Goal: Navigation & Orientation: Understand site structure

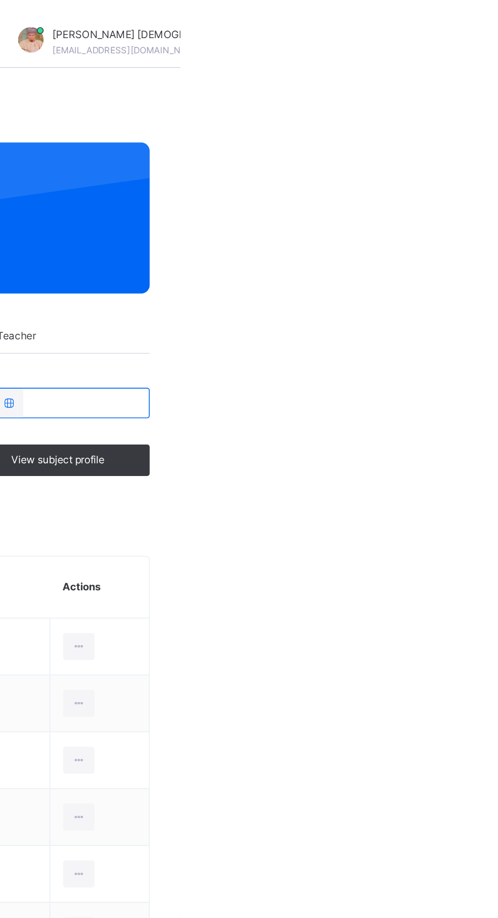
click at [497, 28] on div "Abubakar [PERSON_NAME] [EMAIL_ADDRESS][DOMAIN_NAME]" at bounding box center [476, 25] width 171 height 18
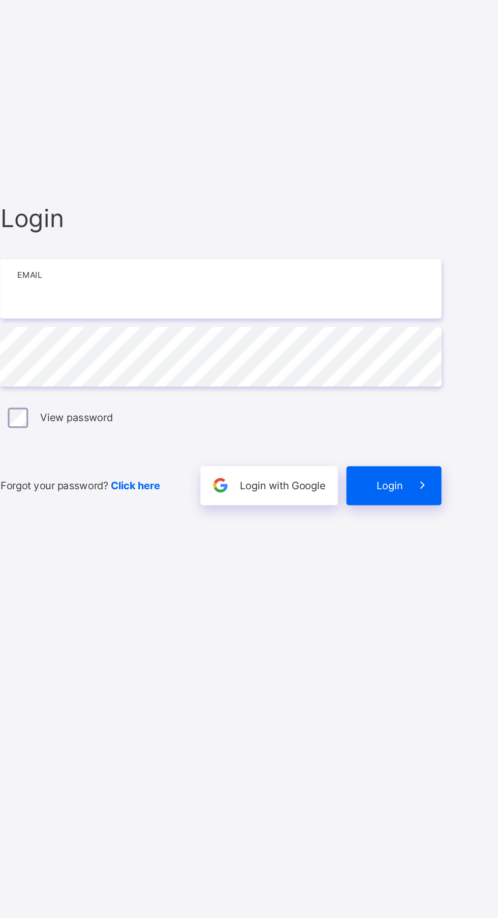
click at [381, 448] on input "email" at bounding box center [332, 431] width 264 height 36
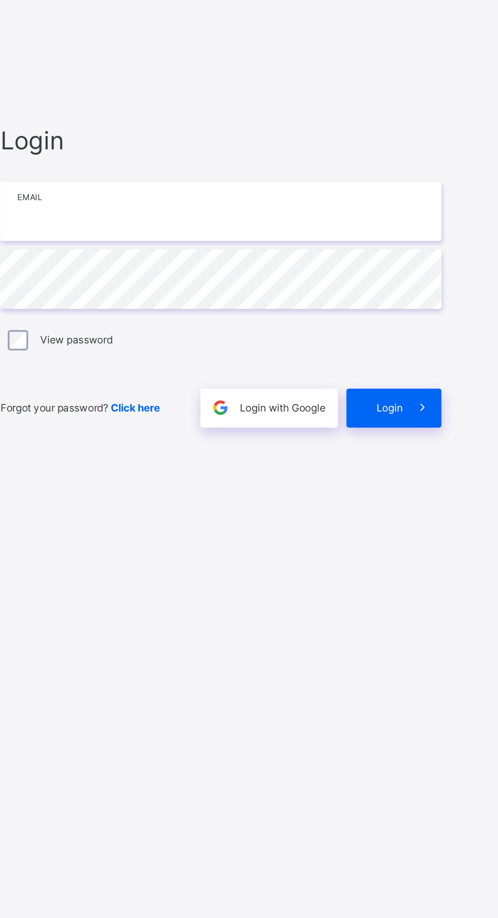
type input "**********"
click at [447, 560] on span at bounding box center [451, 547] width 23 height 23
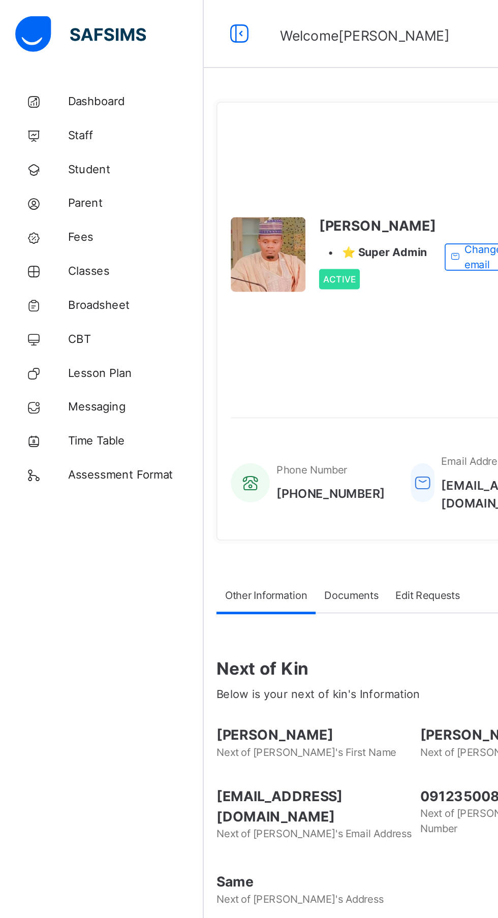
click at [68, 59] on span "Dashboard" at bounding box center [81, 61] width 81 height 10
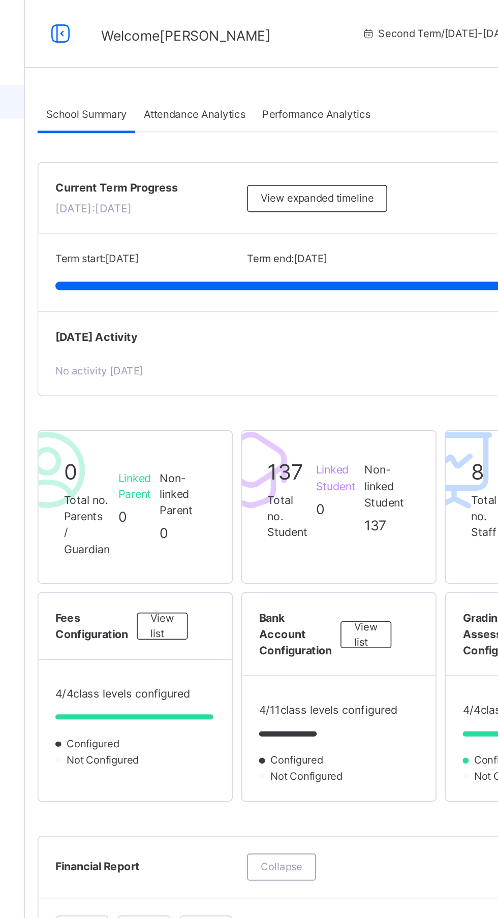
click at [233, 71] on span "Attendance Analytics" at bounding box center [223, 68] width 61 height 9
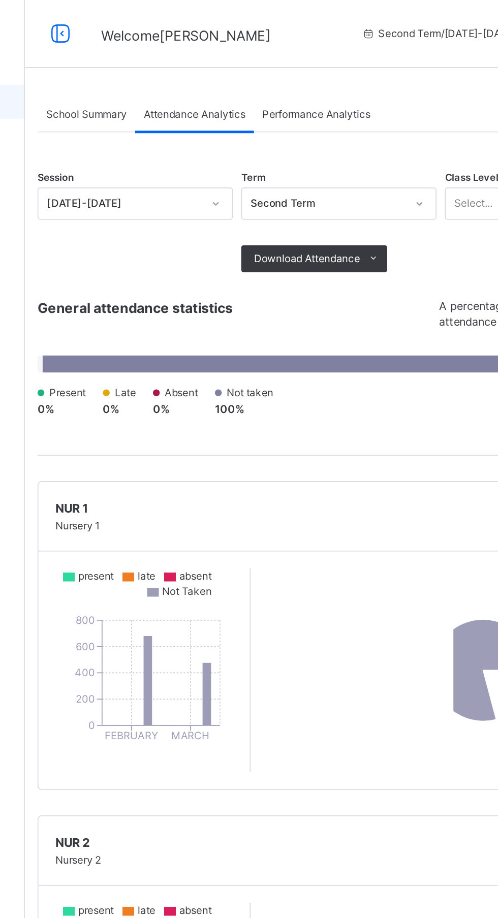
click at [305, 71] on span "Performance Analytics" at bounding box center [296, 68] width 65 height 9
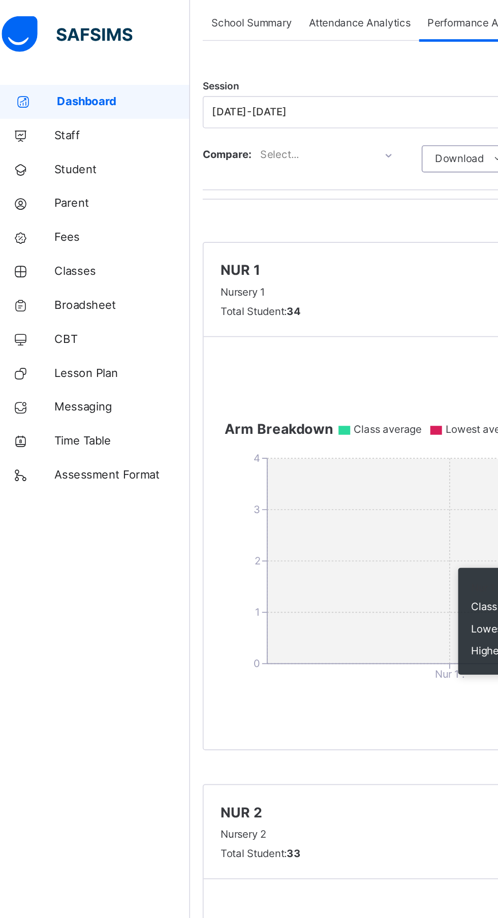
scroll to position [54, 0]
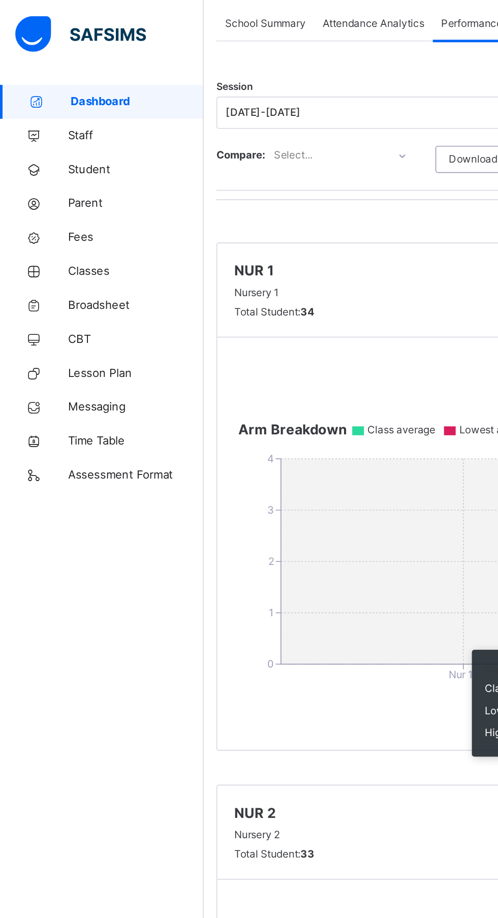
click at [55, 82] on span "Staff" at bounding box center [81, 81] width 81 height 10
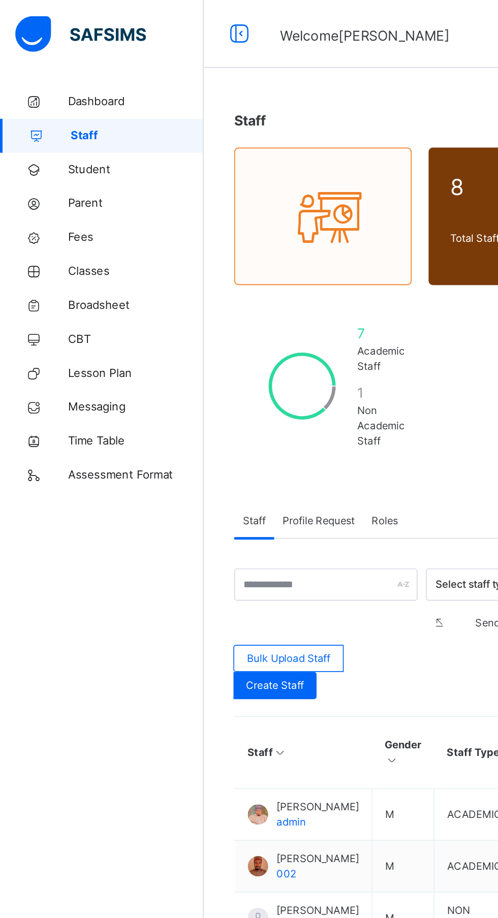
click at [66, 104] on span "Student" at bounding box center [81, 102] width 81 height 10
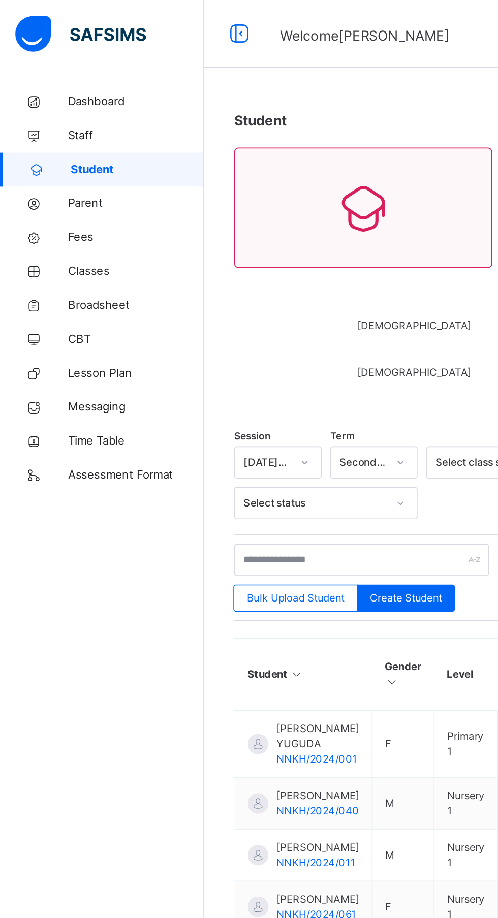
click at [61, 121] on span "Parent" at bounding box center [81, 122] width 81 height 10
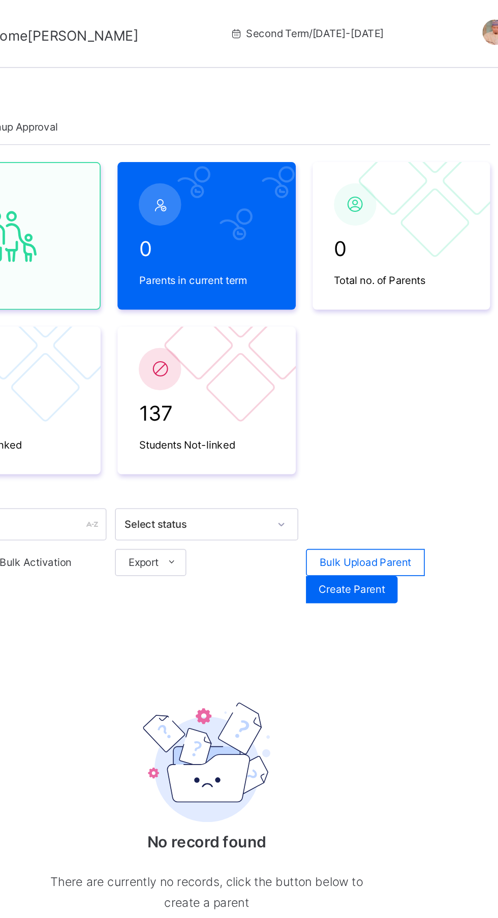
click at [439, 133] on div at bounding box center [446, 133] width 43 height 43
click at [432, 146] on span "0" at bounding box center [426, 149] width 81 height 18
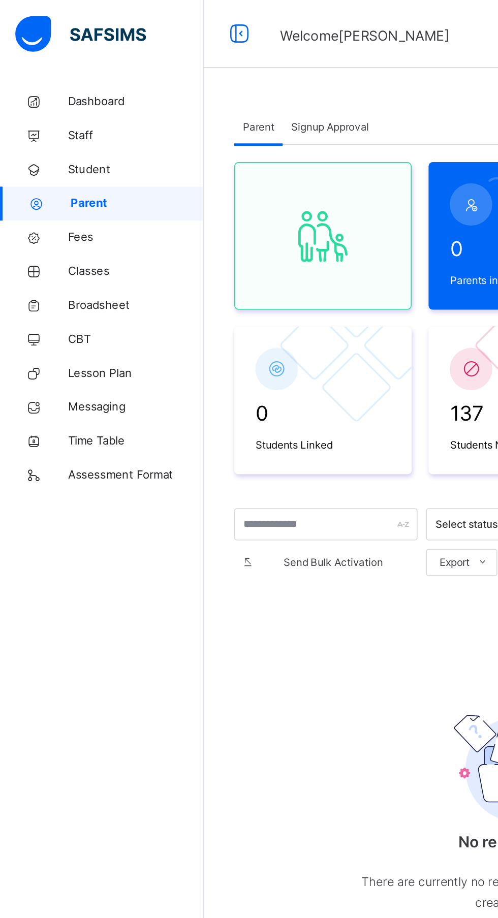
click at [59, 141] on span "Fees" at bounding box center [81, 142] width 81 height 10
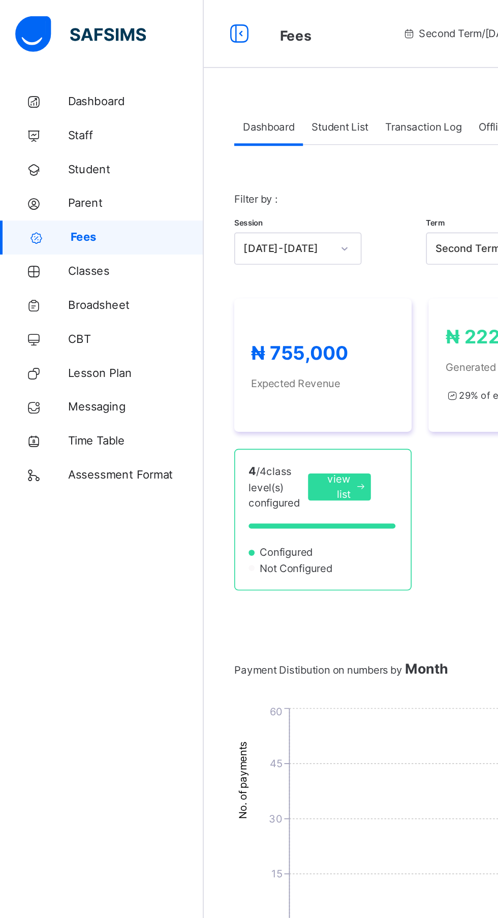
click at [62, 164] on span "Classes" at bounding box center [81, 162] width 81 height 10
